Goal: Register for event/course

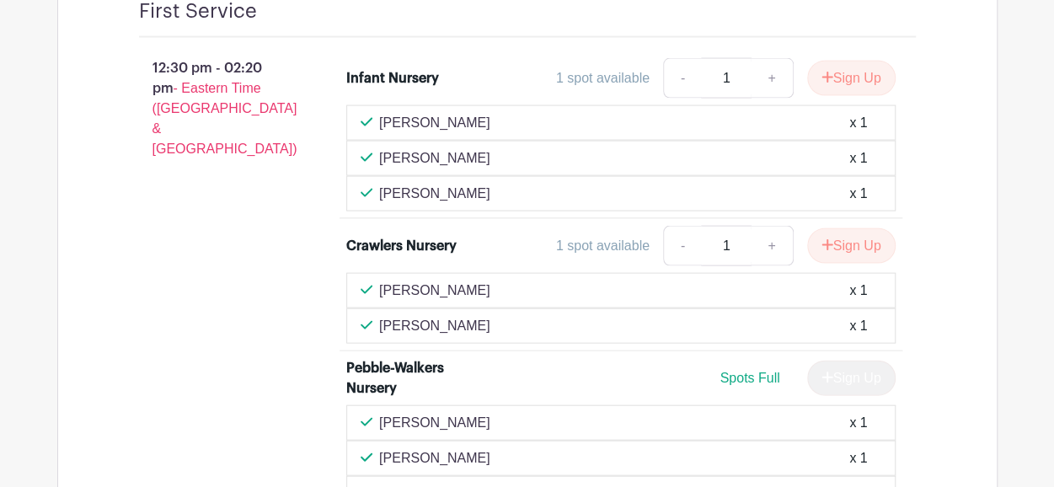
scroll to position [1672, 0]
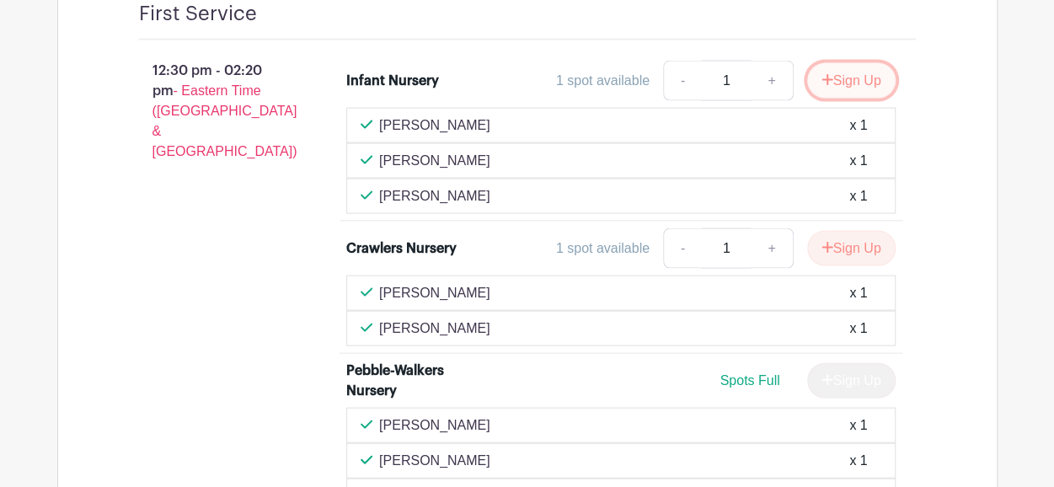
click at [844, 95] on button "Sign Up" at bounding box center [851, 80] width 88 height 35
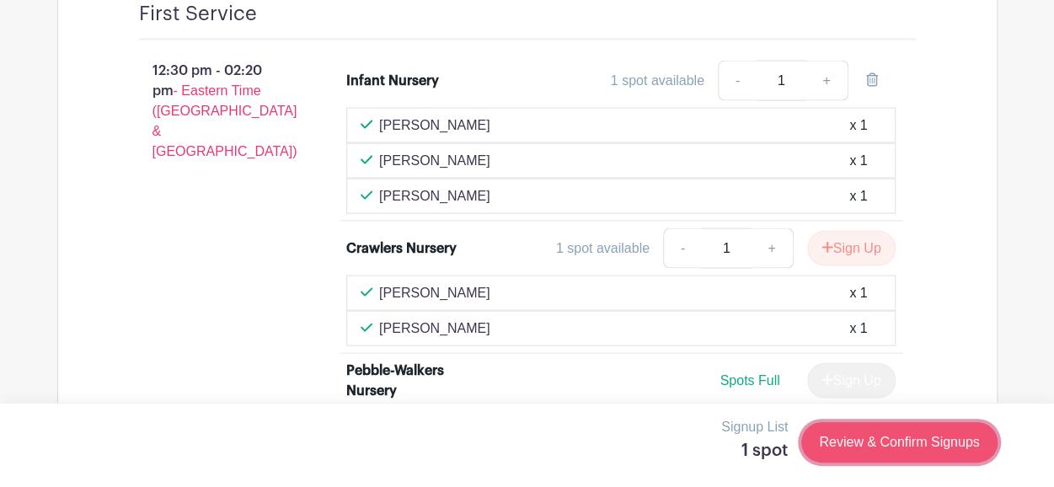
click at [879, 437] on link "Review & Confirm Signups" at bounding box center [899, 442] width 196 height 40
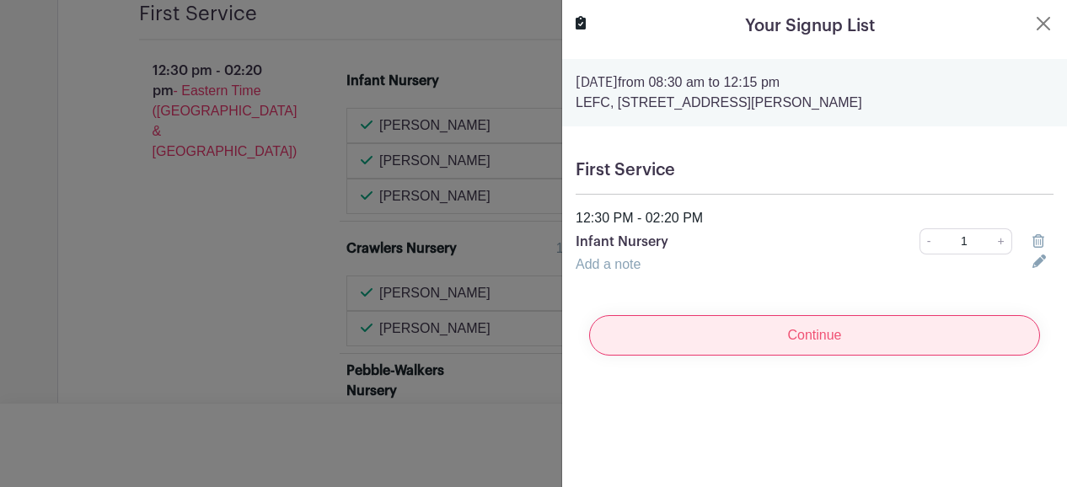
click at [831, 338] on input "Continue" at bounding box center [814, 335] width 451 height 40
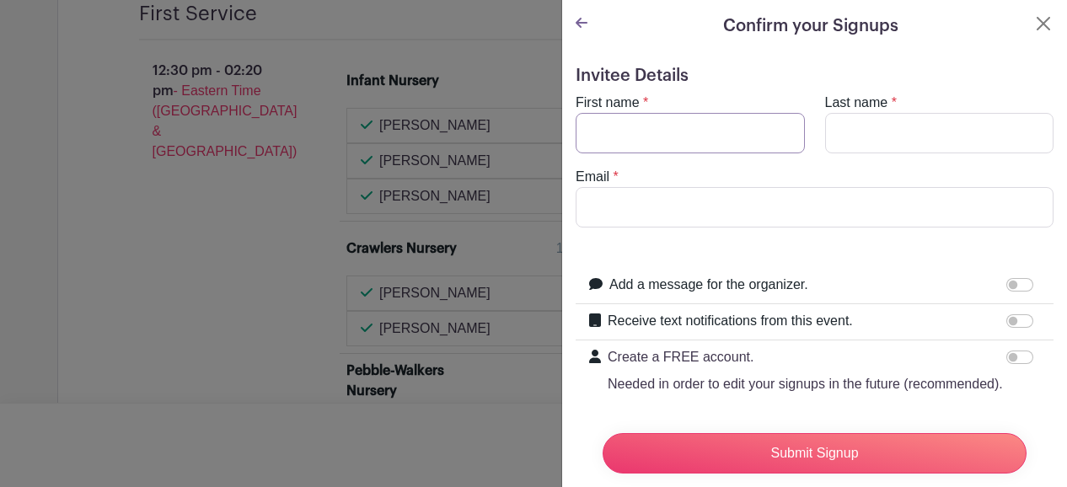
click at [683, 136] on input "First name" at bounding box center [690, 133] width 229 height 40
type input "Joy"
click at [894, 136] on input "Last name" at bounding box center [939, 133] width 229 height 40
type input "[PERSON_NAME]"
click at [778, 208] on input "Email" at bounding box center [815, 207] width 478 height 40
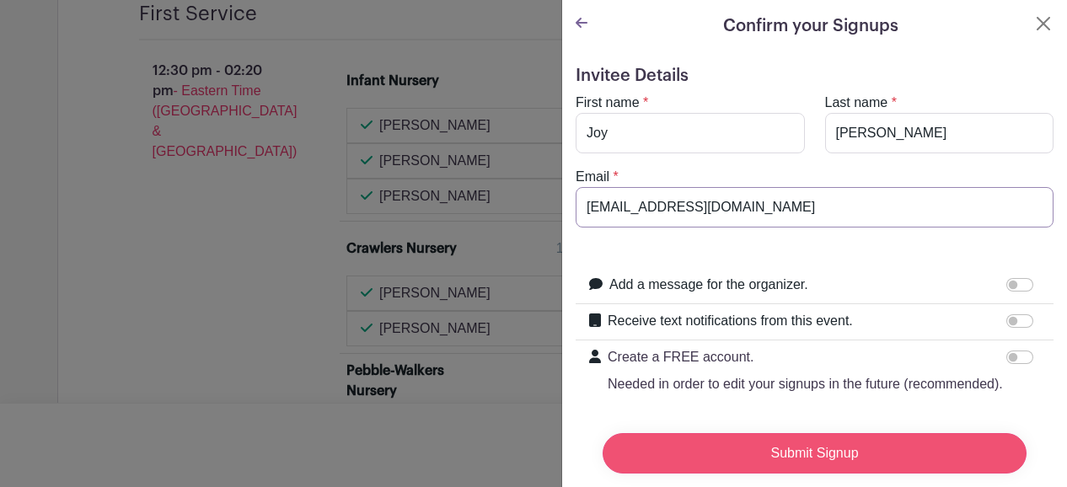
type input "[EMAIL_ADDRESS][DOMAIN_NAME]"
click at [809, 447] on input "Submit Signup" at bounding box center [815, 453] width 424 height 40
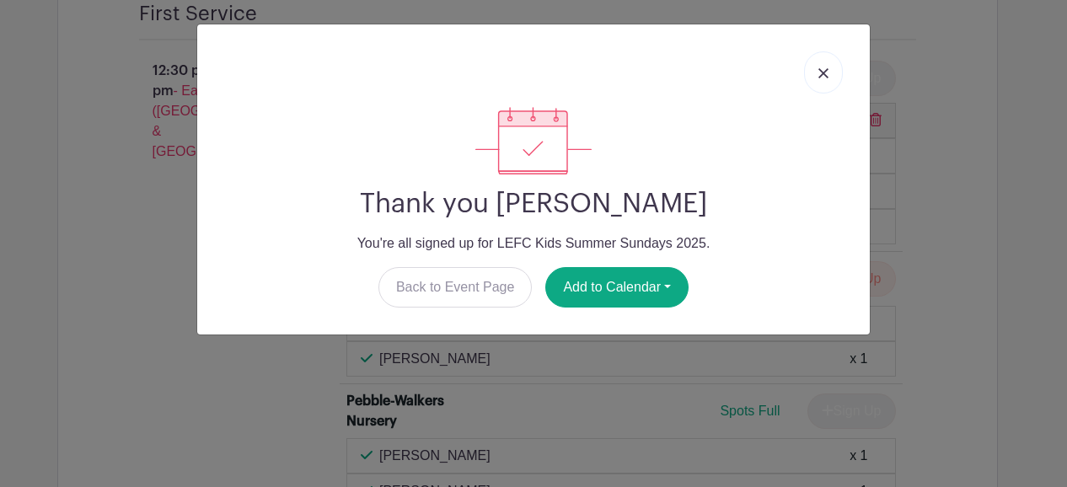
click at [836, 62] on link at bounding box center [823, 72] width 39 height 42
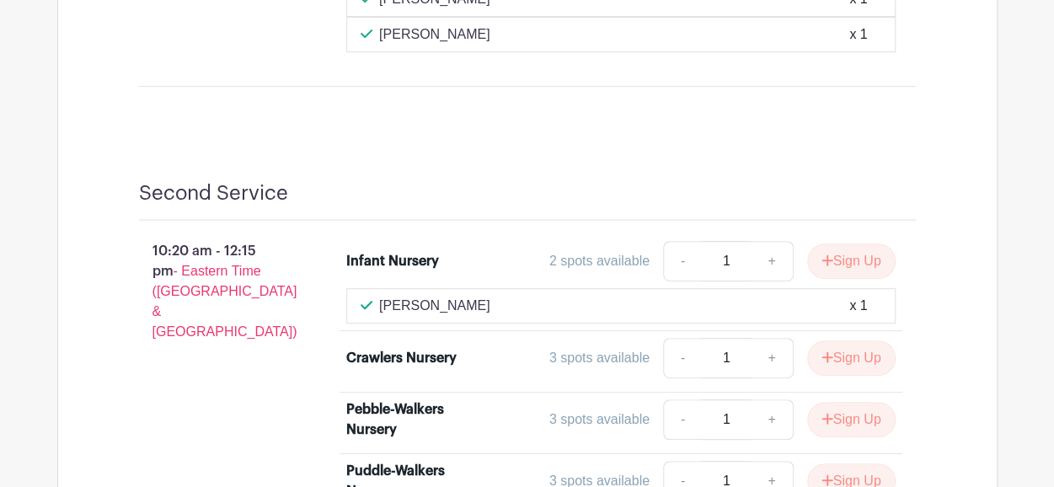
scroll to position [3475, 0]
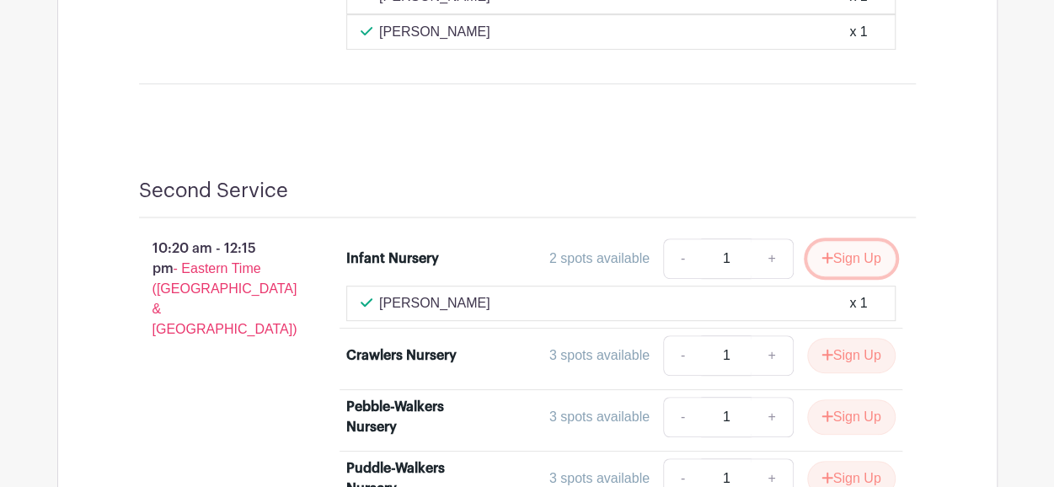
click at [844, 253] on button "Sign Up" at bounding box center [851, 258] width 88 height 35
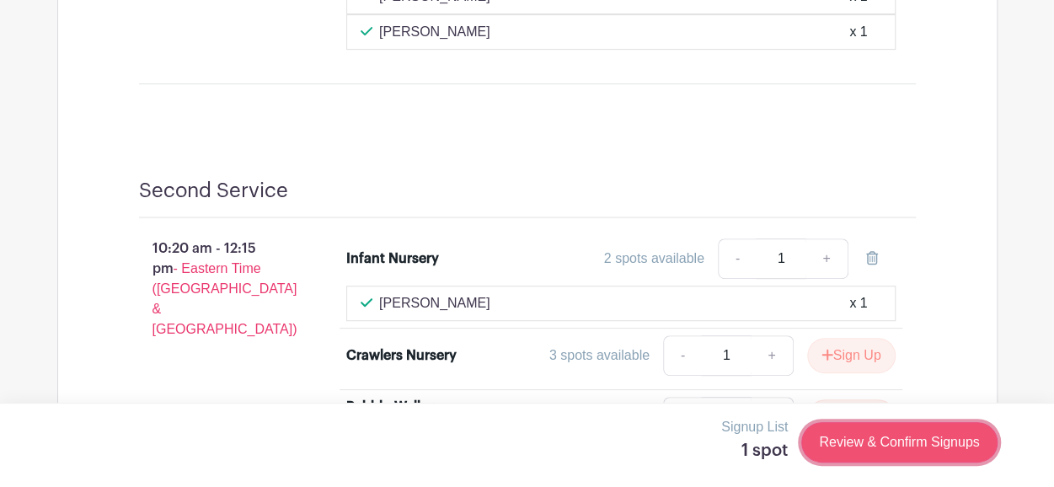
click at [849, 456] on link "Review & Confirm Signups" at bounding box center [899, 442] width 196 height 40
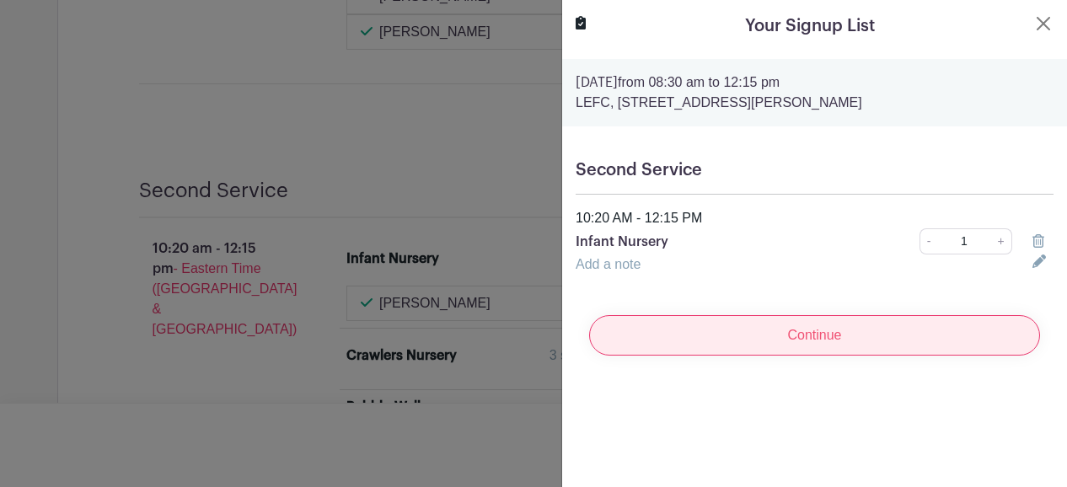
click at [818, 326] on input "Continue" at bounding box center [814, 335] width 451 height 40
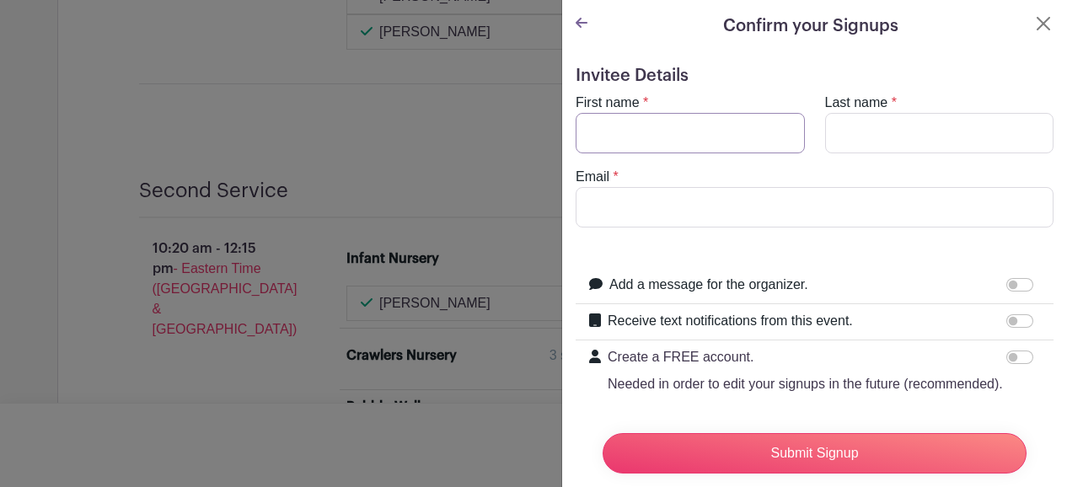
click at [719, 138] on input "First name" at bounding box center [690, 133] width 229 height 40
type input "[PERSON_NAME]"
click at [875, 208] on input "Email" at bounding box center [815, 207] width 478 height 40
type input "[EMAIL_ADDRESS][DOMAIN_NAME]"
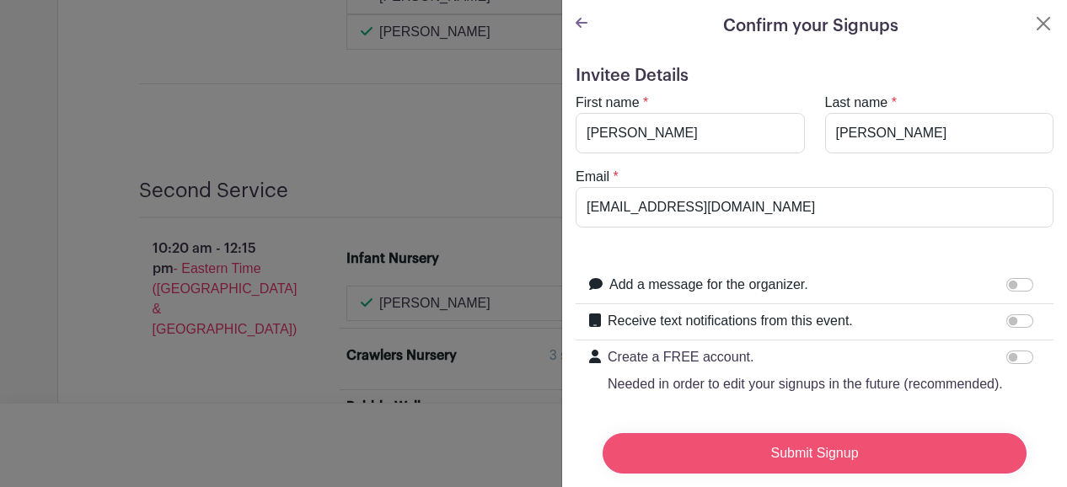
click at [849, 437] on input "Submit Signup" at bounding box center [815, 453] width 424 height 40
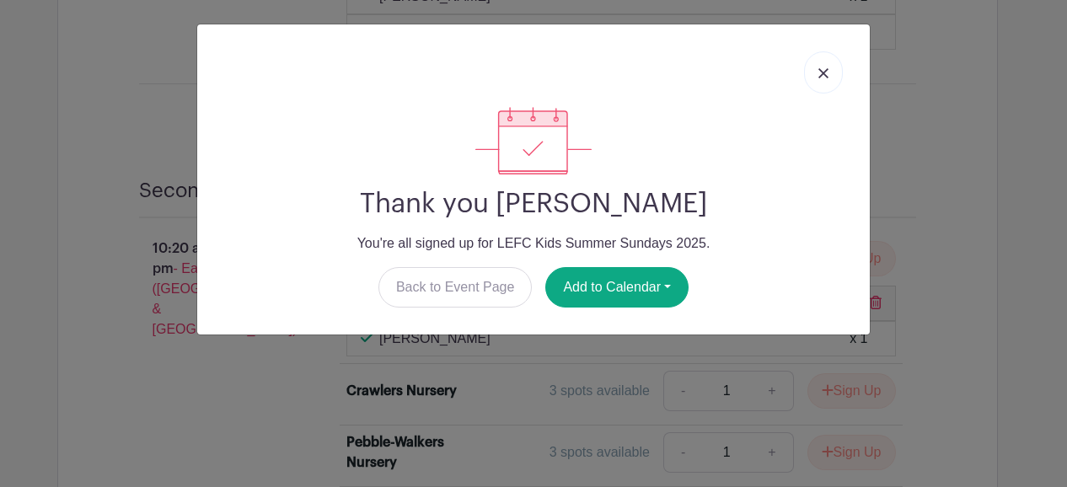
click at [812, 74] on link at bounding box center [823, 72] width 39 height 42
